Goal: Task Accomplishment & Management: Manage account settings

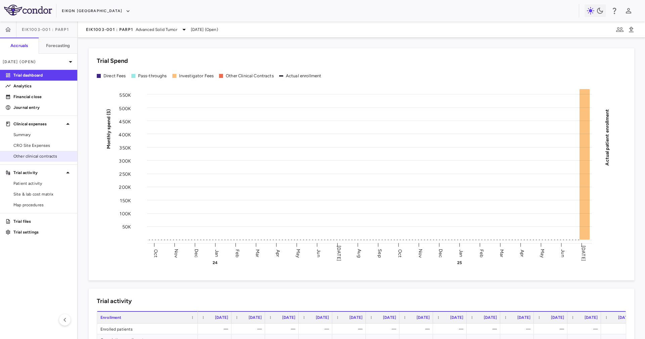
click at [51, 156] on span "Other clinical contracts" at bounding box center [42, 156] width 58 height 6
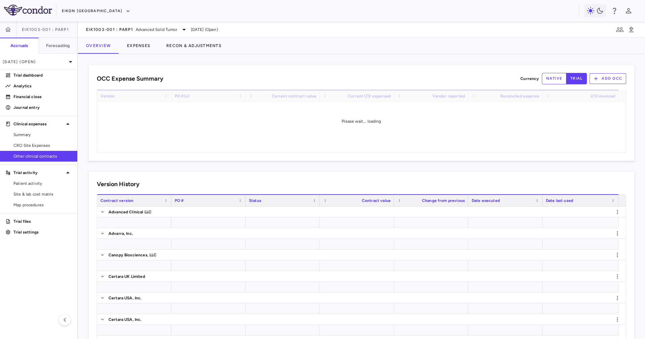
click at [284, 64] on div "OCC Expense Summary Currency native trial Add OCC Drag here to set row groups D…" at bounding box center [361, 196] width 567 height 285
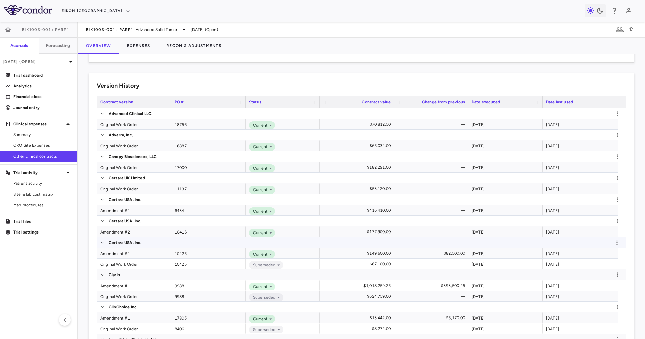
scroll to position [202, 0]
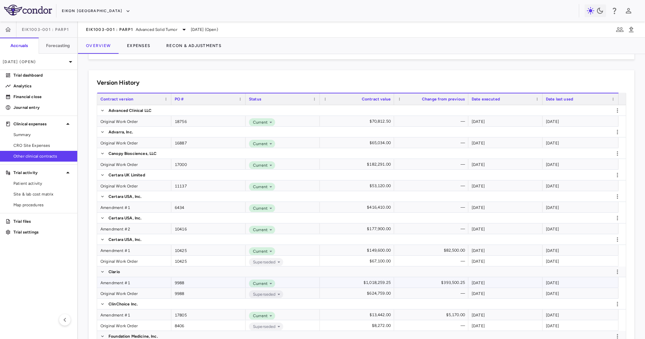
click at [148, 285] on div "Amendment #1" at bounding box center [134, 282] width 74 height 10
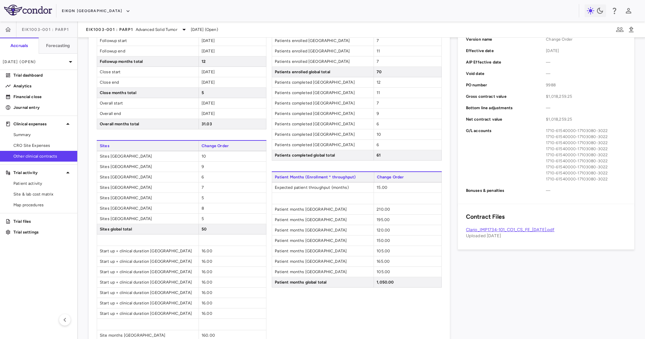
scroll to position [302, 0]
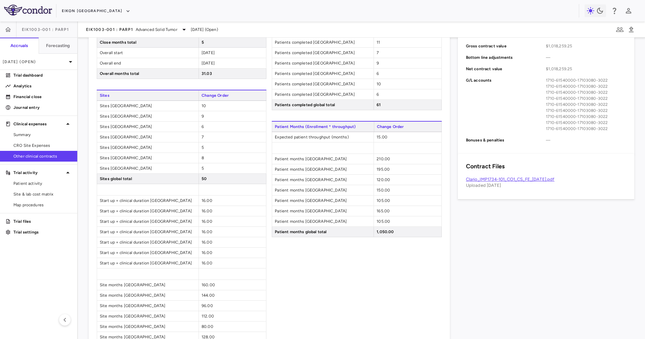
scroll to position [50, 0]
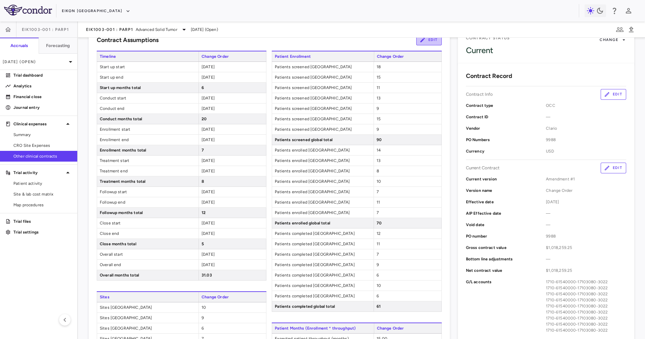
click at [419, 42] on icon "button" at bounding box center [422, 40] width 6 height 6
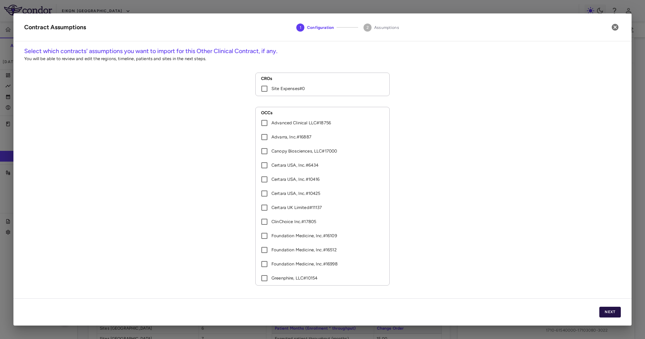
click at [619, 307] on button "Next" at bounding box center [609, 312] width 21 height 11
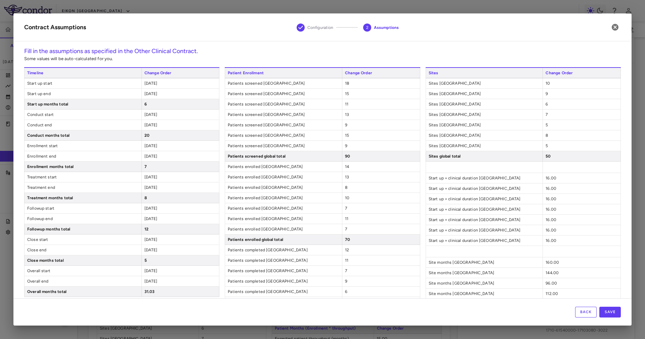
click at [147, 114] on span "[DATE]" at bounding box center [150, 114] width 13 height 5
click at [152, 166] on div "Timeline Change Order Start up start 2023-10-31 Start up end 2024-04-30 Start u…" at bounding box center [121, 261] width 195 height 388
click at [145, 147] on span "[DATE]" at bounding box center [150, 145] width 13 height 5
click at [144, 155] on span "[DATE]" at bounding box center [150, 156] width 13 height 5
click at [148, 177] on span "[DATE]" at bounding box center [150, 177] width 13 height 5
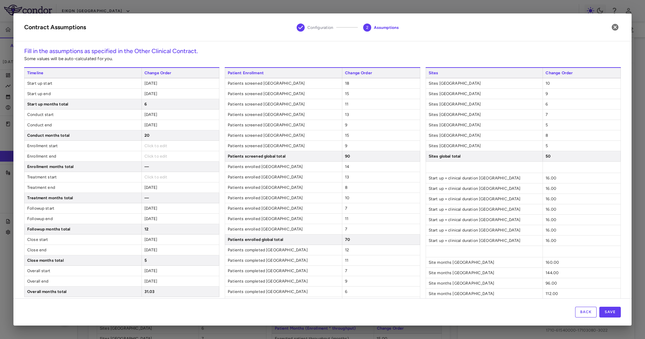
click at [148, 189] on span "[DATE]" at bounding box center [150, 187] width 13 height 5
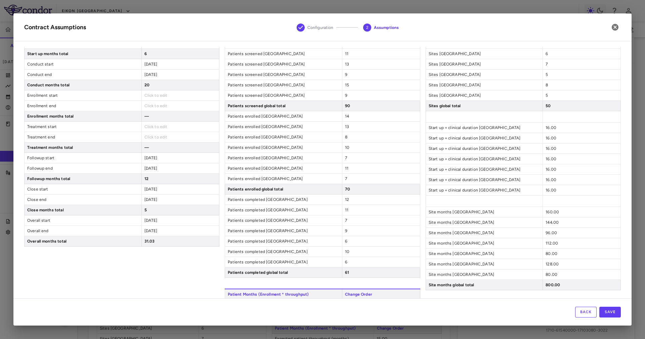
click at [147, 160] on span "[DATE]" at bounding box center [150, 158] width 13 height 5
click at [148, 170] on span "[DATE]" at bounding box center [150, 168] width 13 height 5
click at [608, 313] on button "Save" at bounding box center [609, 312] width 21 height 11
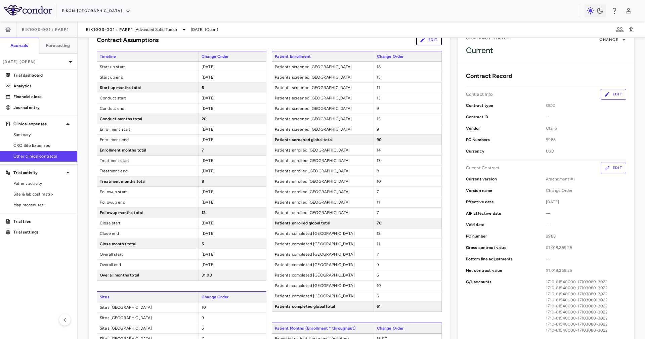
scroll to position [47, 0]
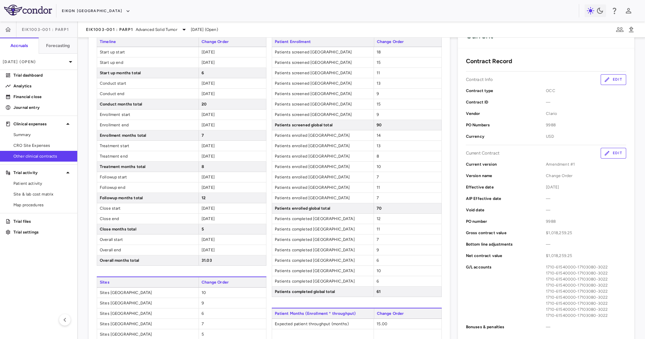
scroll to position [50, 0]
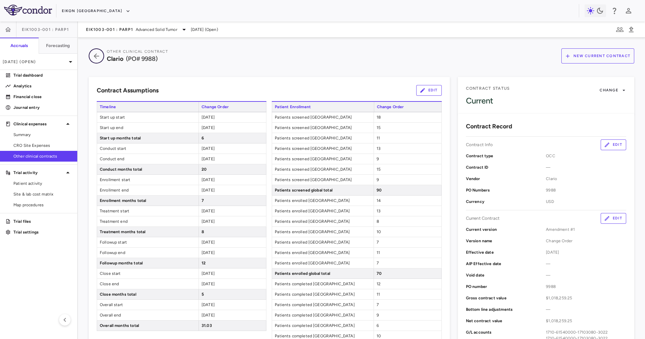
click at [92, 52] on icon "button" at bounding box center [96, 56] width 12 height 8
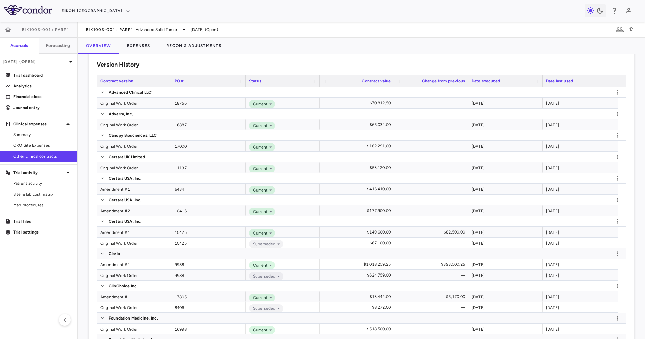
scroll to position [219, 0]
